Goal: Information Seeking & Learning: Learn about a topic

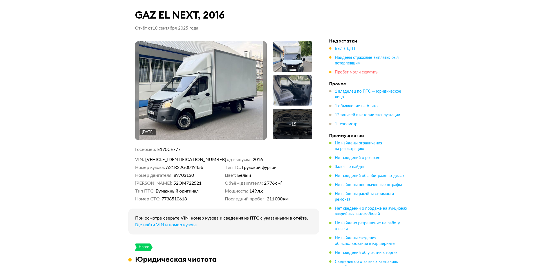
click at [346, 73] on span "Пробег могли скрутить" at bounding box center [356, 72] width 43 height 4
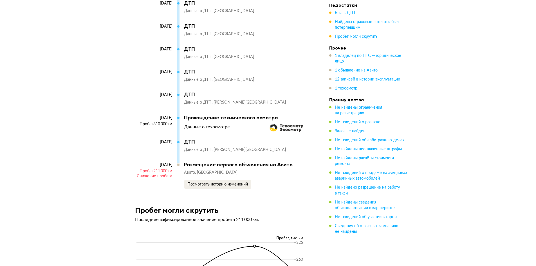
scroll to position [1995, 0]
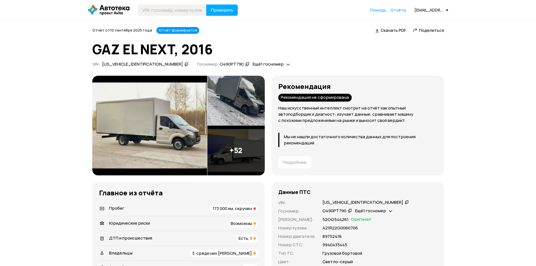
click at [241, 210] on span "173 000 км, скручен" at bounding box center [232, 208] width 39 height 6
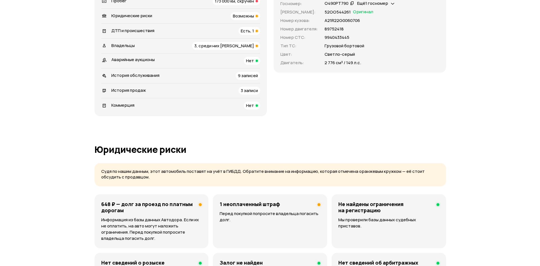
scroll to position [67, 0]
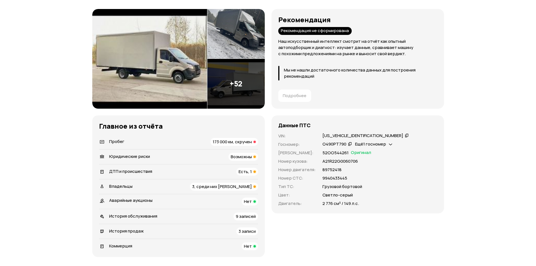
click at [238, 85] on img at bounding box center [235, 84] width 57 height 50
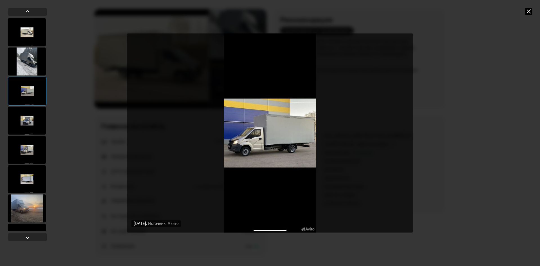
click at [21, 58] on div at bounding box center [27, 61] width 38 height 28
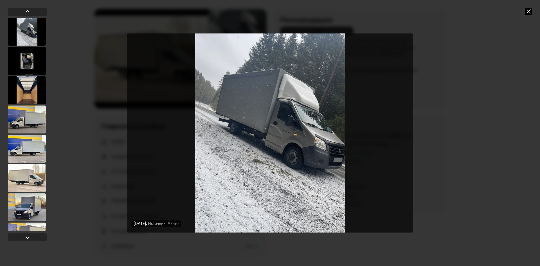
scroll to position [731, 0]
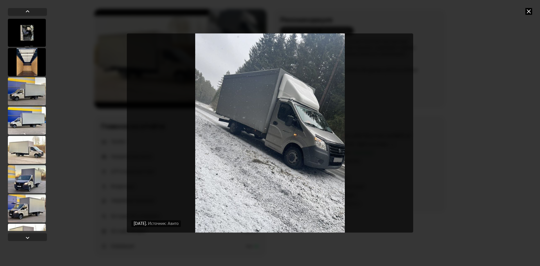
click at [23, 171] on div at bounding box center [27, 179] width 38 height 28
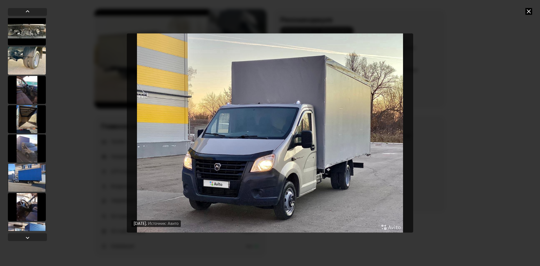
scroll to position [1397, 0]
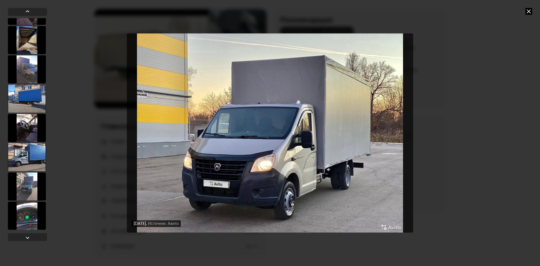
click at [29, 194] on div at bounding box center [27, 186] width 38 height 28
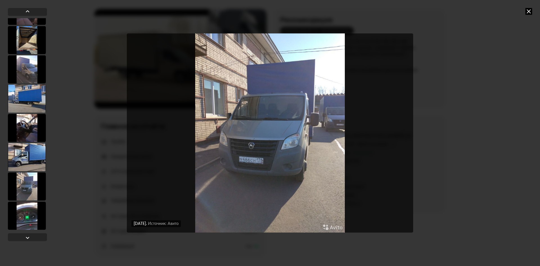
scroll to position [1397, 0]
click at [32, 168] on div at bounding box center [27, 157] width 38 height 28
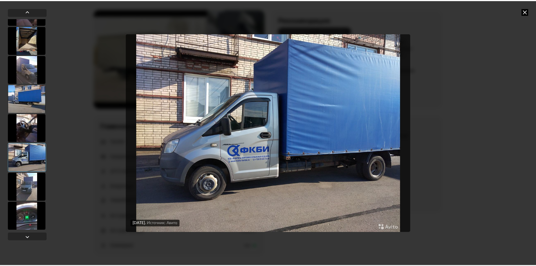
scroll to position [1397, 0]
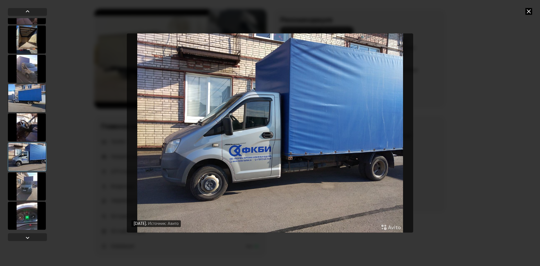
click at [29, 214] on div at bounding box center [27, 215] width 38 height 28
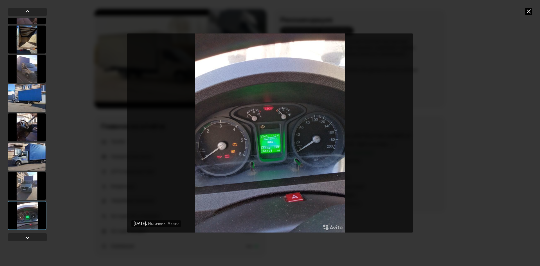
click at [455, 120] on div "9 декабря 2024 года Источник: Авито 9 декабря 2024 года Источник: Авито 9 декаб…" at bounding box center [270, 133] width 540 height 266
click at [122, 128] on div "9 декабря 2024 года Источник: Авито 9 декабря 2024 года Источник: Авито 9 декаб…" at bounding box center [270, 133] width 540 height 266
click at [532, 10] on div "9 декабря 2024 года Источник: Авито 9 декабря 2024 года Источник: Авито 9 декаб…" at bounding box center [270, 133] width 540 height 266
click at [528, 12] on icon at bounding box center [529, 11] width 7 height 7
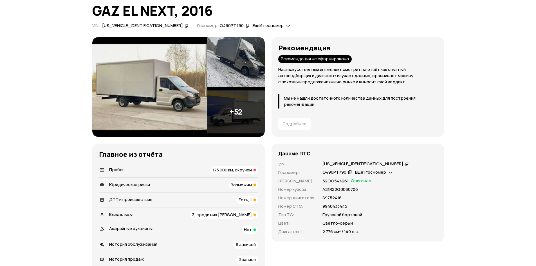
scroll to position [95, 0]
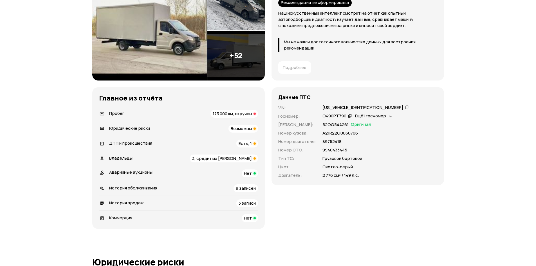
click at [244, 203] on span "3 записи" at bounding box center [247, 203] width 17 height 6
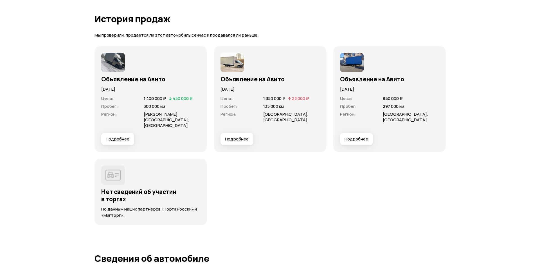
scroll to position [1631, 0]
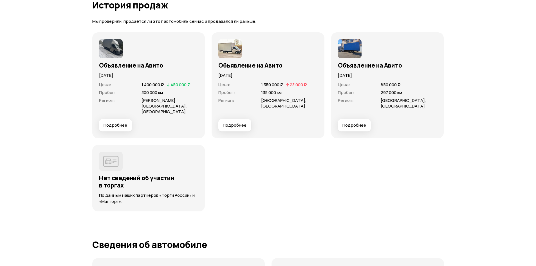
click at [359, 122] on span "Подробнее" at bounding box center [354, 125] width 24 height 6
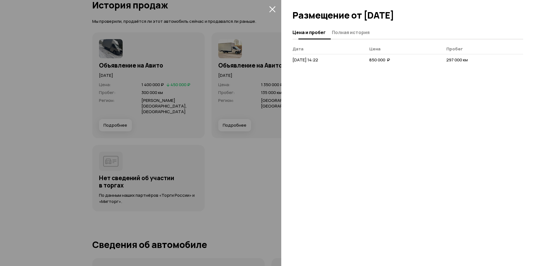
click at [348, 30] on span "Полная история" at bounding box center [351, 33] width 38 height 6
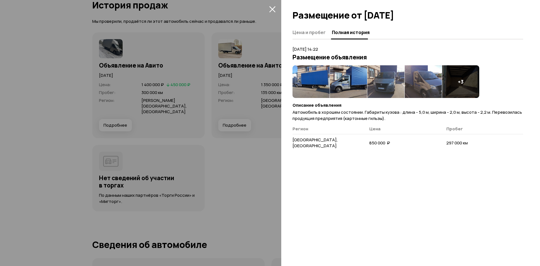
click at [270, 120] on div at bounding box center [270, 133] width 540 height 266
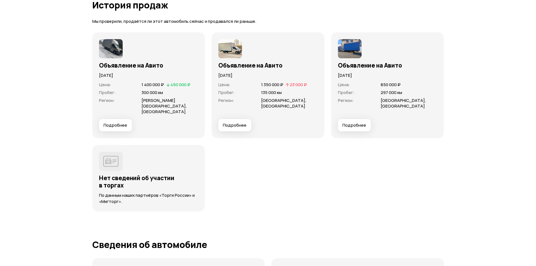
click at [235, 123] on button "Подробнее" at bounding box center [234, 125] width 33 height 12
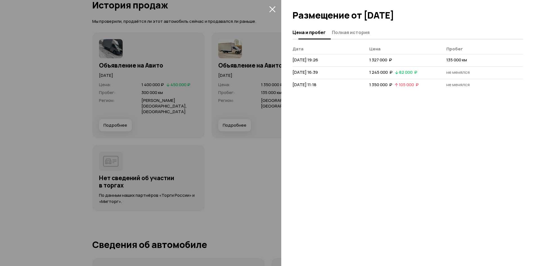
click at [340, 31] on span "Полная история" at bounding box center [351, 33] width 38 height 6
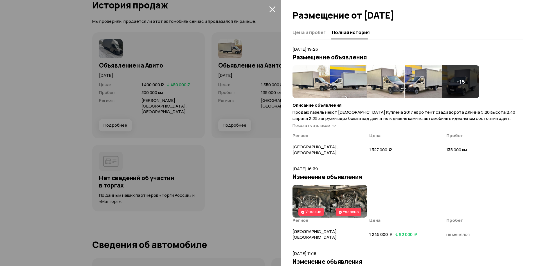
click at [330, 126] on span "Показать целиком" at bounding box center [312, 125] width 38 height 6
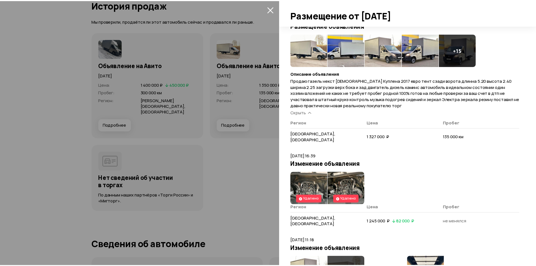
scroll to position [64, 0]
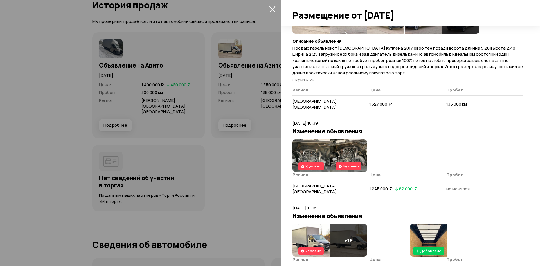
click at [318, 151] on img at bounding box center [311, 155] width 37 height 33
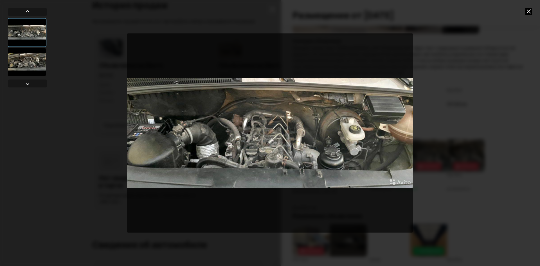
click at [419, 143] on div at bounding box center [270, 133] width 540 height 266
click at [526, 10] on icon at bounding box center [529, 11] width 7 height 7
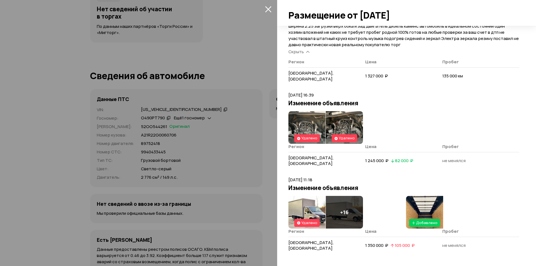
scroll to position [1687, 0]
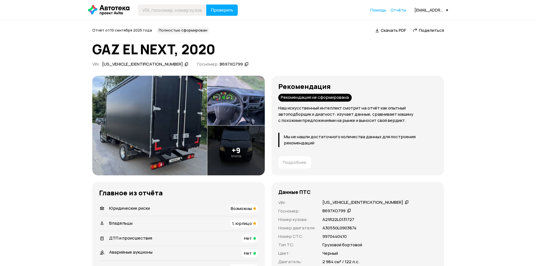
click at [405, 202] on icon at bounding box center [407, 202] width 4 height 6
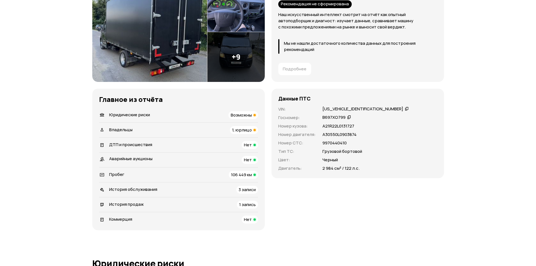
scroll to position [56, 0]
